Goal: Contribute content: Contribute content

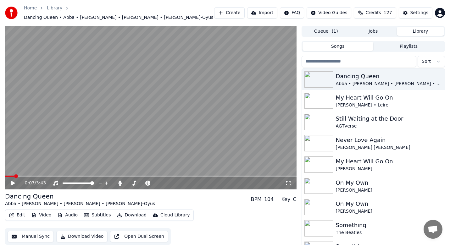
click at [14, 174] on span at bounding box center [16, 176] width 4 height 4
click at [133, 181] on span at bounding box center [134, 183] width 4 height 4
click at [11, 181] on icon at bounding box center [17, 183] width 15 height 5
click at [13, 181] on icon at bounding box center [12, 183] width 3 height 4
click at [28, 171] on video at bounding box center [150, 108] width 291 height 164
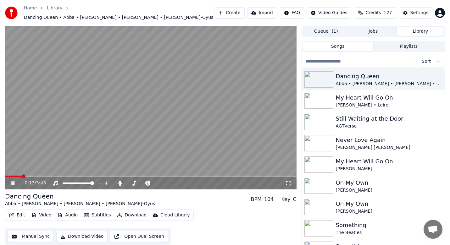
click at [21, 176] on span at bounding box center [13, 176] width 17 height 1
click at [14, 176] on span at bounding box center [9, 176] width 9 height 1
click at [15, 177] on div "0:11 / 3:43" at bounding box center [150, 183] width 291 height 13
click at [17, 176] on span at bounding box center [11, 176] width 12 height 1
click at [47, 172] on video at bounding box center [150, 108] width 291 height 164
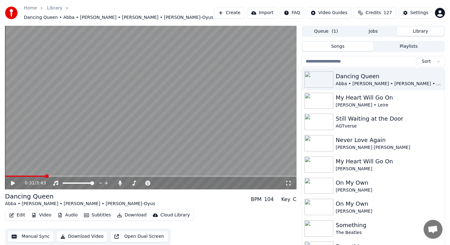
click at [38, 176] on span at bounding box center [25, 176] width 41 height 1
click at [10, 181] on icon at bounding box center [17, 183] width 15 height 5
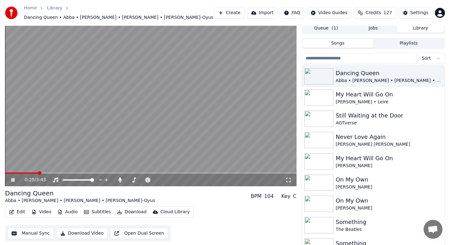
scroll to position [4, 0]
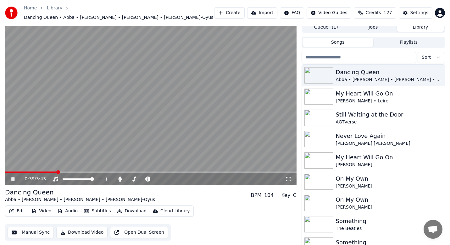
click at [14, 177] on icon at bounding box center [12, 179] width 3 height 4
click at [24, 173] on div "0:39 / 3:43" at bounding box center [150, 179] width 291 height 13
click at [19, 168] on video at bounding box center [150, 104] width 291 height 164
click at [19, 172] on span at bounding box center [12, 172] width 14 height 1
click at [13, 168] on video at bounding box center [150, 104] width 291 height 164
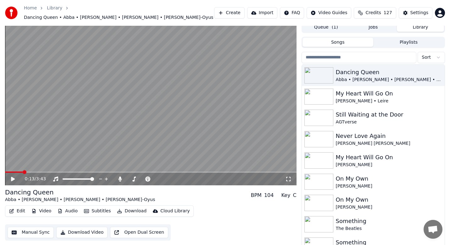
click at [14, 172] on span at bounding box center [14, 172] width 18 height 1
click at [13, 177] on icon at bounding box center [13, 179] width 4 height 4
click at [22, 172] on span at bounding box center [13, 172] width 17 height 1
click at [16, 173] on div "0:14 / 3:43" at bounding box center [150, 179] width 291 height 13
click at [14, 173] on div "0:15 / 3:43" at bounding box center [150, 179] width 291 height 13
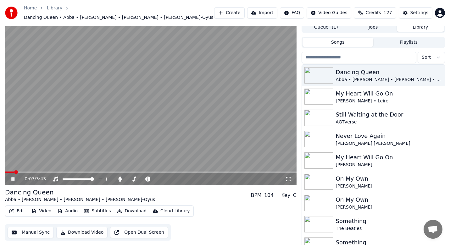
click at [14, 172] on span at bounding box center [9, 172] width 9 height 1
click at [12, 168] on video at bounding box center [150, 104] width 291 height 164
click at [12, 172] on span at bounding box center [8, 172] width 7 height 1
click at [14, 177] on icon at bounding box center [13, 179] width 4 height 4
click at [14, 172] on span at bounding box center [9, 172] width 9 height 1
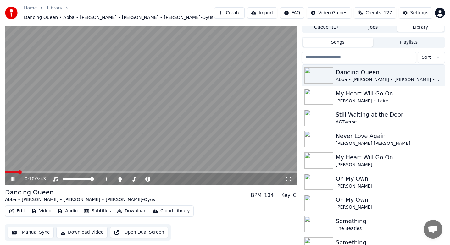
click at [18, 172] on span at bounding box center [11, 172] width 13 height 1
click at [16, 172] on span at bounding box center [13, 172] width 17 height 1
click at [16, 172] on span at bounding box center [11, 172] width 12 height 1
click at [13, 178] on icon at bounding box center [12, 179] width 3 height 4
click at [136, 177] on icon at bounding box center [134, 179] width 6 height 5
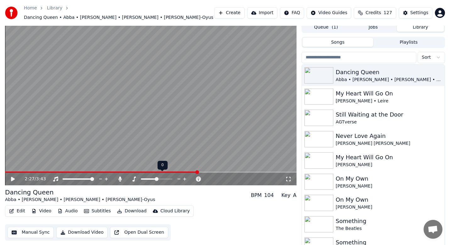
click at [178, 176] on icon at bounding box center [179, 179] width 6 height 6
click at [183, 176] on icon at bounding box center [185, 179] width 6 height 6
click at [13, 172] on span at bounding box center [9, 172] width 8 height 1
click at [15, 177] on icon at bounding box center [17, 179] width 15 height 5
click at [149, 176] on div at bounding box center [148, 179] width 51 height 6
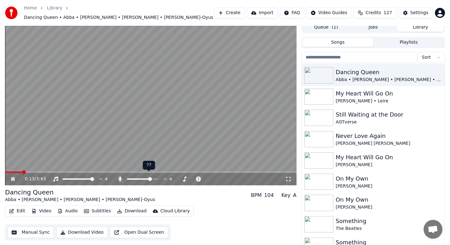
click at [151, 178] on span at bounding box center [142, 178] width 31 height 1
click at [5, 170] on span at bounding box center [7, 172] width 4 height 4
click at [9, 172] on span at bounding box center [7, 172] width 4 height 1
click at [172, 176] on icon at bounding box center [171, 179] width 6 height 6
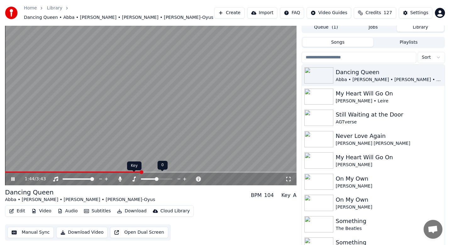
click at [135, 177] on icon at bounding box center [134, 179] width 6 height 5
click at [182, 177] on icon at bounding box center [185, 179] width 6 height 6
click at [14, 168] on video at bounding box center [150, 104] width 291 height 164
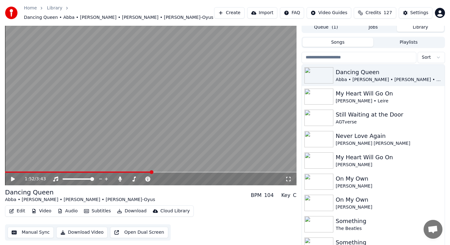
click at [13, 168] on video at bounding box center [150, 104] width 291 height 164
click at [13, 172] on span at bounding box center [9, 172] width 8 height 1
click at [133, 178] on span at bounding box center [139, 178] width 25 height 1
click at [10, 176] on div "3:39 / 3:43" at bounding box center [151, 179] width 286 height 6
click at [14, 177] on icon at bounding box center [12, 179] width 3 height 4
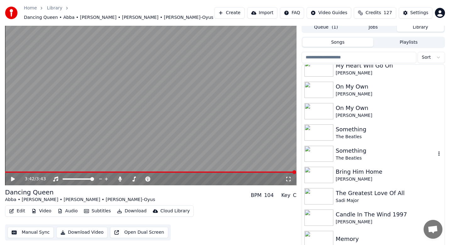
scroll to position [94, 0]
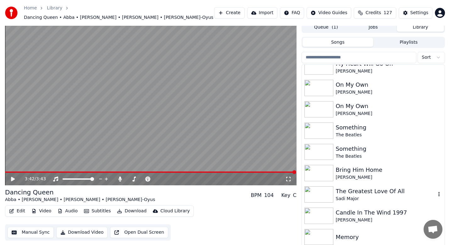
click at [371, 190] on div "The Greatest Love Of All" at bounding box center [386, 191] width 100 height 9
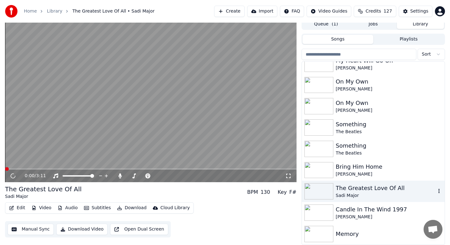
click at [371, 190] on div "The Greatest Love Of All" at bounding box center [386, 188] width 100 height 9
click at [178, 175] on icon at bounding box center [179, 176] width 6 height 6
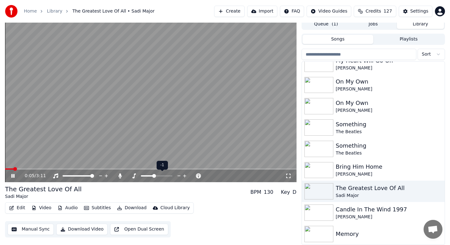
click at [178, 175] on icon at bounding box center [179, 176] width 6 height 6
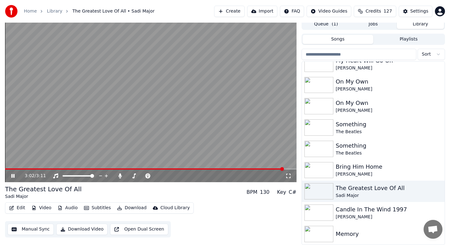
click at [12, 174] on icon at bounding box center [17, 175] width 15 height 5
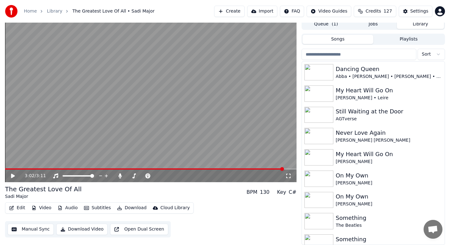
click at [238, 8] on button "Create" at bounding box center [229, 11] width 30 height 11
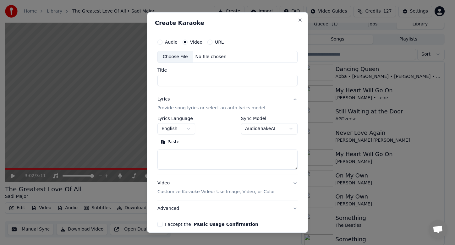
click at [177, 57] on div "Choose File" at bounding box center [175, 56] width 35 height 11
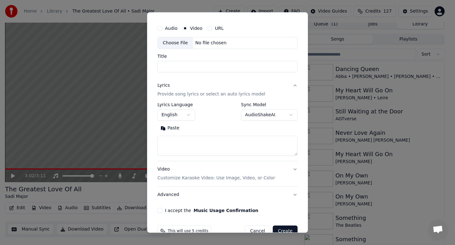
scroll to position [28, 0]
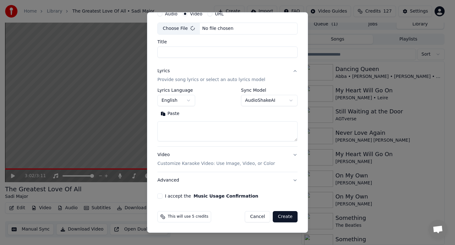
type input "**********"
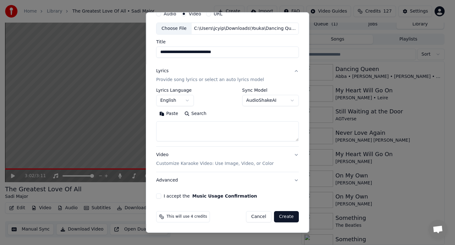
click at [172, 116] on button "Paste" at bounding box center [168, 114] width 25 height 10
click at [264, 128] on textarea "**********" at bounding box center [226, 131] width 140 height 20
type textarea "*"
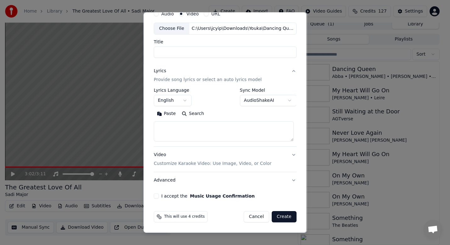
select select
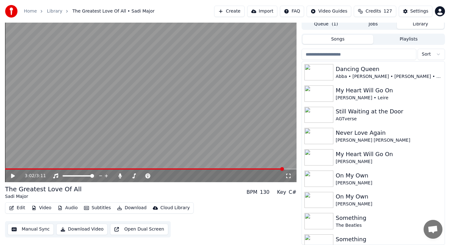
click at [244, 12] on button "Create" at bounding box center [229, 11] width 30 height 11
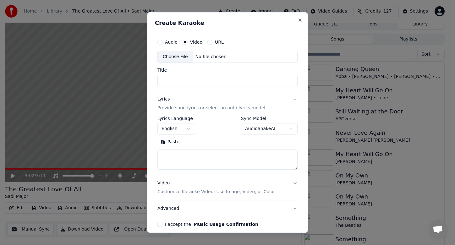
click at [170, 152] on textarea at bounding box center [227, 160] width 140 height 20
click at [174, 143] on button "Paste" at bounding box center [169, 142] width 25 height 10
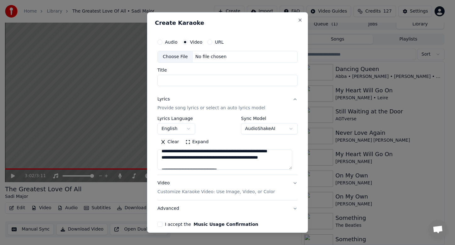
scroll to position [0, 0]
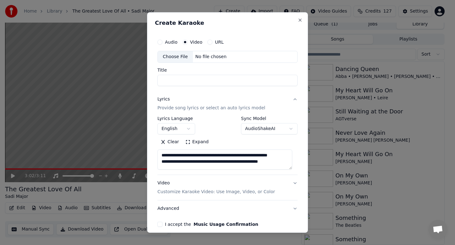
click at [182, 54] on div "Choose File" at bounding box center [175, 56] width 35 height 11
type textarea "**********"
type input "**********"
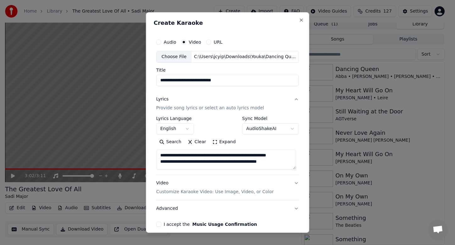
click at [157, 225] on button "I accept the Music Usage Confirmation" at bounding box center [158, 224] width 5 height 5
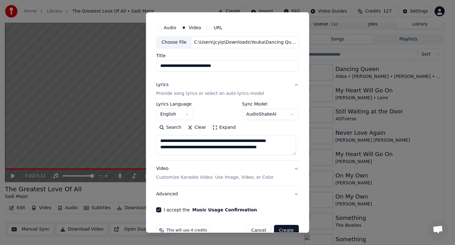
scroll to position [28, 0]
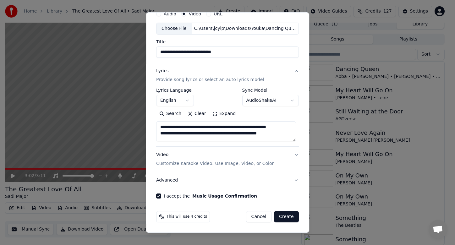
click at [284, 216] on button "Create" at bounding box center [286, 216] width 25 height 11
type textarea "**********"
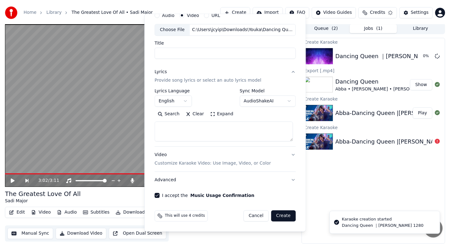
scroll to position [1, 0]
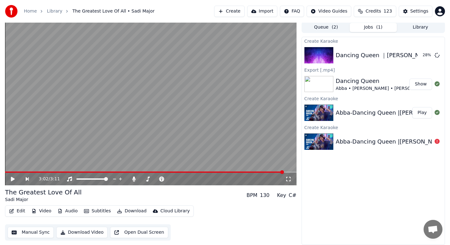
click at [325, 187] on div "Create Karaoke Dancing Queen ｜[PERSON_NAME] 1280 28 % Export [.mp4] Dancing Que…" at bounding box center [372, 141] width 143 height 208
click at [420, 53] on button "Play" at bounding box center [422, 55] width 20 height 11
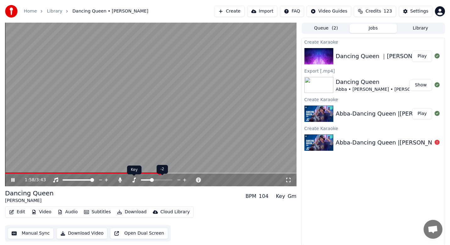
click at [133, 179] on icon at bounding box center [134, 180] width 6 height 5
click at [176, 179] on icon at bounding box center [179, 180] width 6 height 6
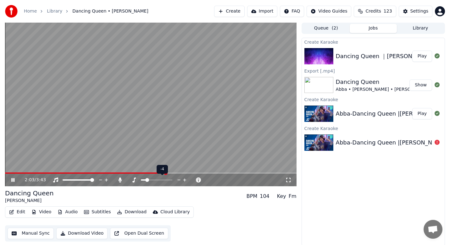
click at [176, 179] on icon at bounding box center [179, 180] width 6 height 6
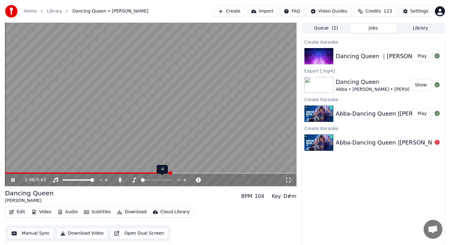
click at [176, 179] on icon at bounding box center [179, 180] width 6 height 6
click at [161, 179] on span at bounding box center [161, 180] width 4 height 4
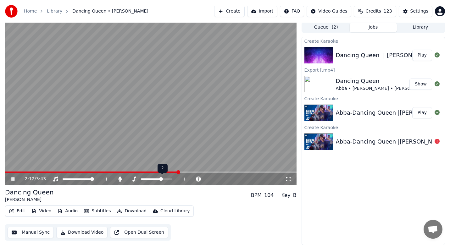
click at [182, 178] on icon at bounding box center [185, 179] width 6 height 6
click at [19, 172] on span at bounding box center [94, 172] width 179 height 1
click at [177, 179] on icon at bounding box center [179, 179] width 6 height 6
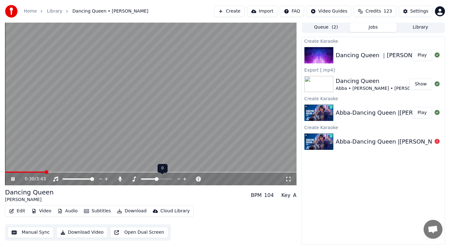
click at [185, 178] on icon at bounding box center [184, 179] width 3 height 3
click at [132, 178] on span at bounding box center [134, 179] width 4 height 4
click at [165, 178] on icon at bounding box center [165, 179] width 6 height 6
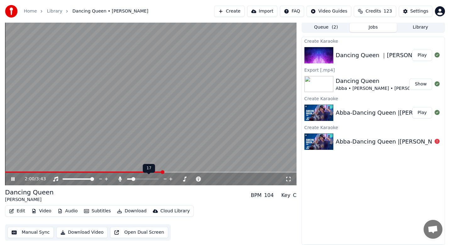
click at [165, 178] on icon at bounding box center [165, 179] width 6 height 6
click at [184, 178] on icon at bounding box center [185, 179] width 6 height 6
click at [178, 178] on icon at bounding box center [179, 179] width 6 height 6
click at [120, 178] on icon at bounding box center [119, 179] width 3 height 5
click at [169, 178] on icon at bounding box center [171, 179] width 6 height 6
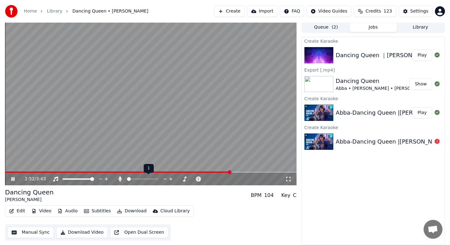
click at [170, 179] on icon at bounding box center [171, 179] width 6 height 6
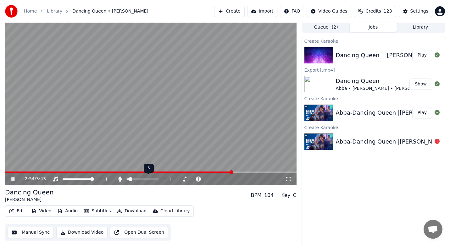
click at [170, 179] on icon at bounding box center [171, 179] width 6 height 6
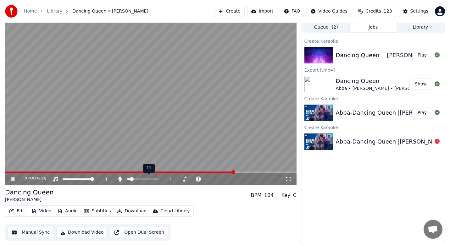
click at [170, 179] on icon at bounding box center [171, 179] width 6 height 6
click at [82, 173] on span at bounding box center [121, 172] width 232 height 1
click at [169, 179] on icon at bounding box center [170, 179] width 3 height 3
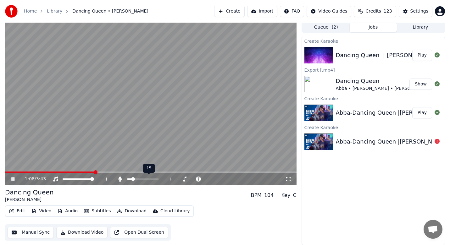
click at [169, 179] on icon at bounding box center [170, 179] width 3 height 3
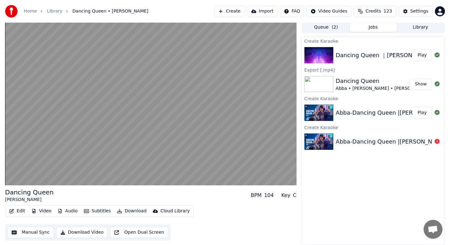
click at [78, 235] on button "Download Video" at bounding box center [81, 232] width 51 height 11
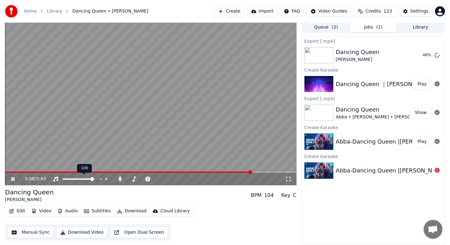
click at [10, 178] on icon at bounding box center [17, 179] width 15 height 5
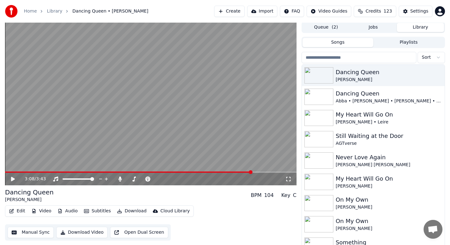
click at [418, 25] on button "Library" at bounding box center [420, 27] width 47 height 9
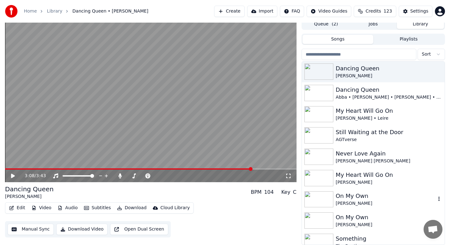
scroll to position [0, 0]
